Goal: Find specific page/section: Find specific page/section

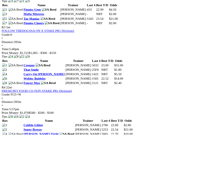
scroll to position [450, 0]
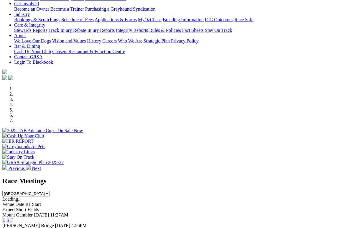
scroll to position [100, 0]
click at [13, 218] on link "F" at bounding box center [11, 230] width 3 height 5
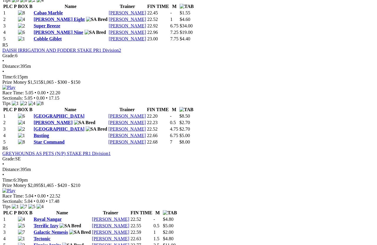
scroll to position [654, 0]
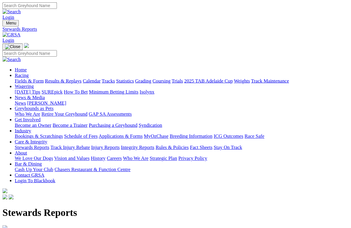
scroll to position [1, 0]
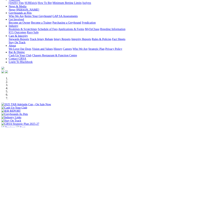
scroll to position [78, 0]
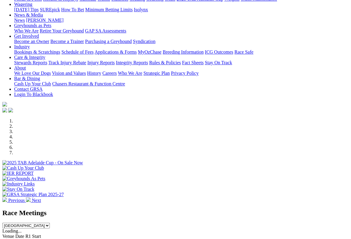
scroll to position [68, 0]
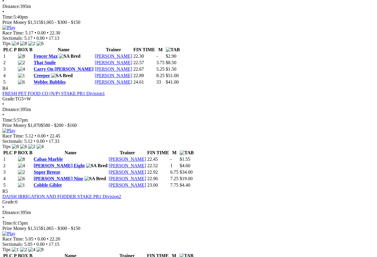
scroll to position [507, 0]
